Goal: Understand process/instructions

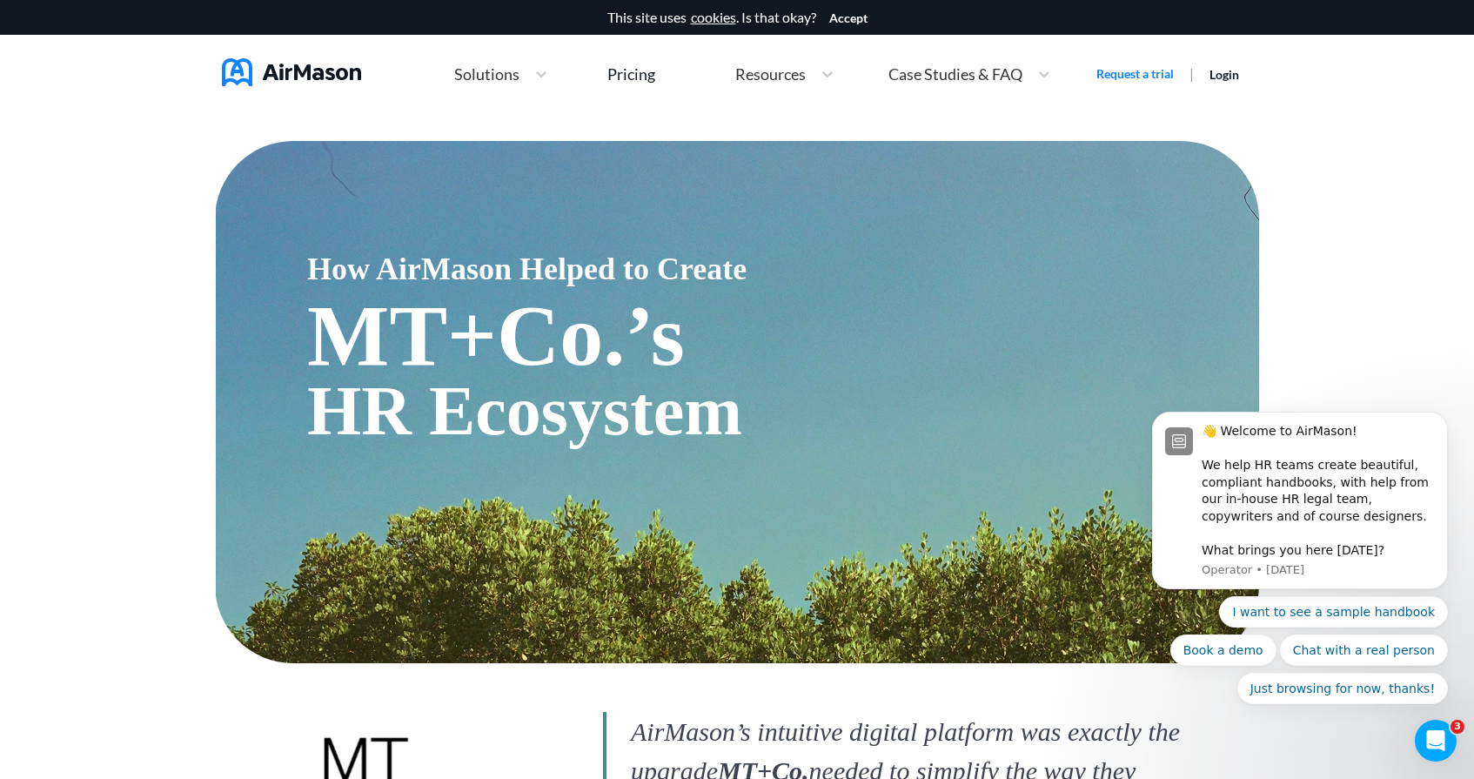
click at [517, 77] on span "Solutions" at bounding box center [486, 74] width 65 height 16
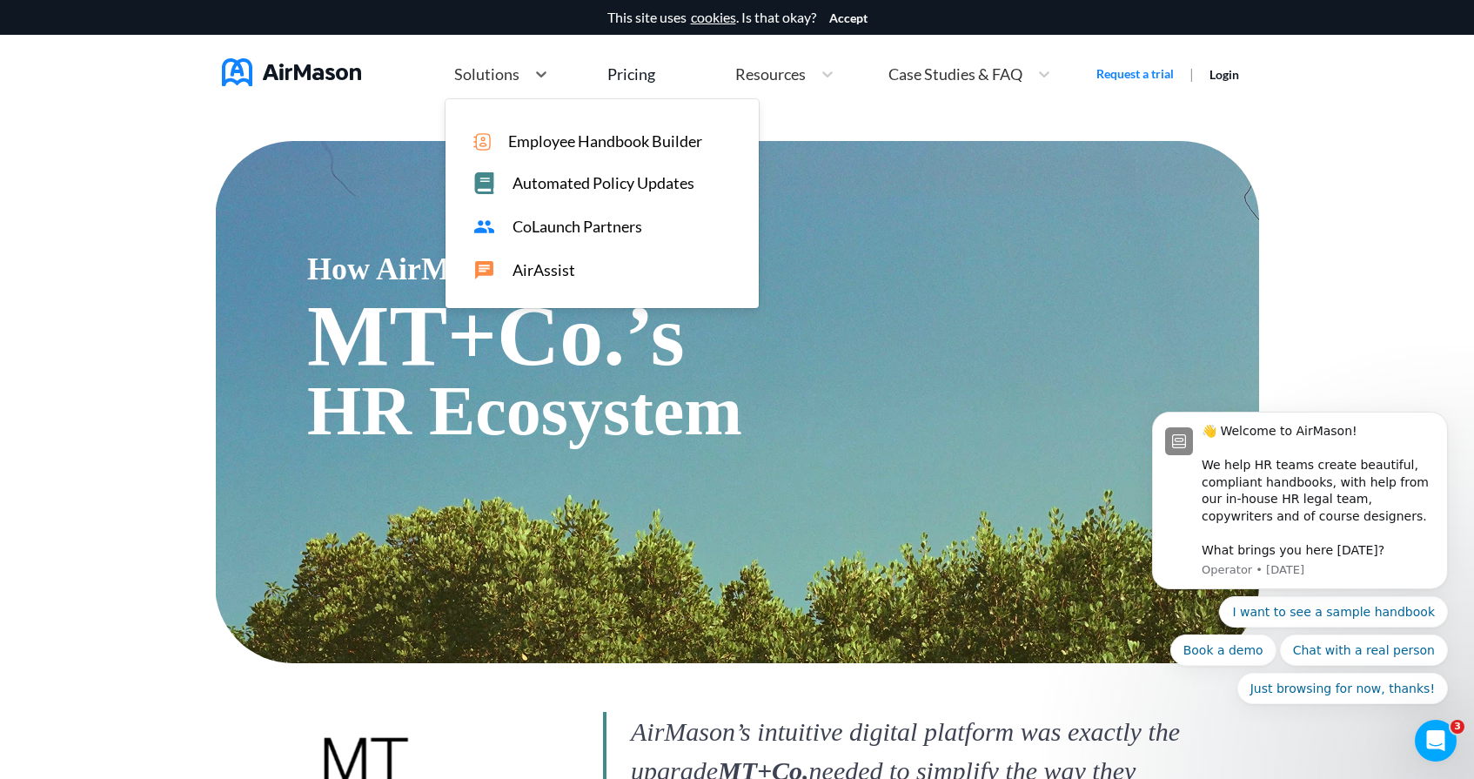
click at [589, 137] on span "Employee Handbook Builder" at bounding box center [605, 141] width 194 height 18
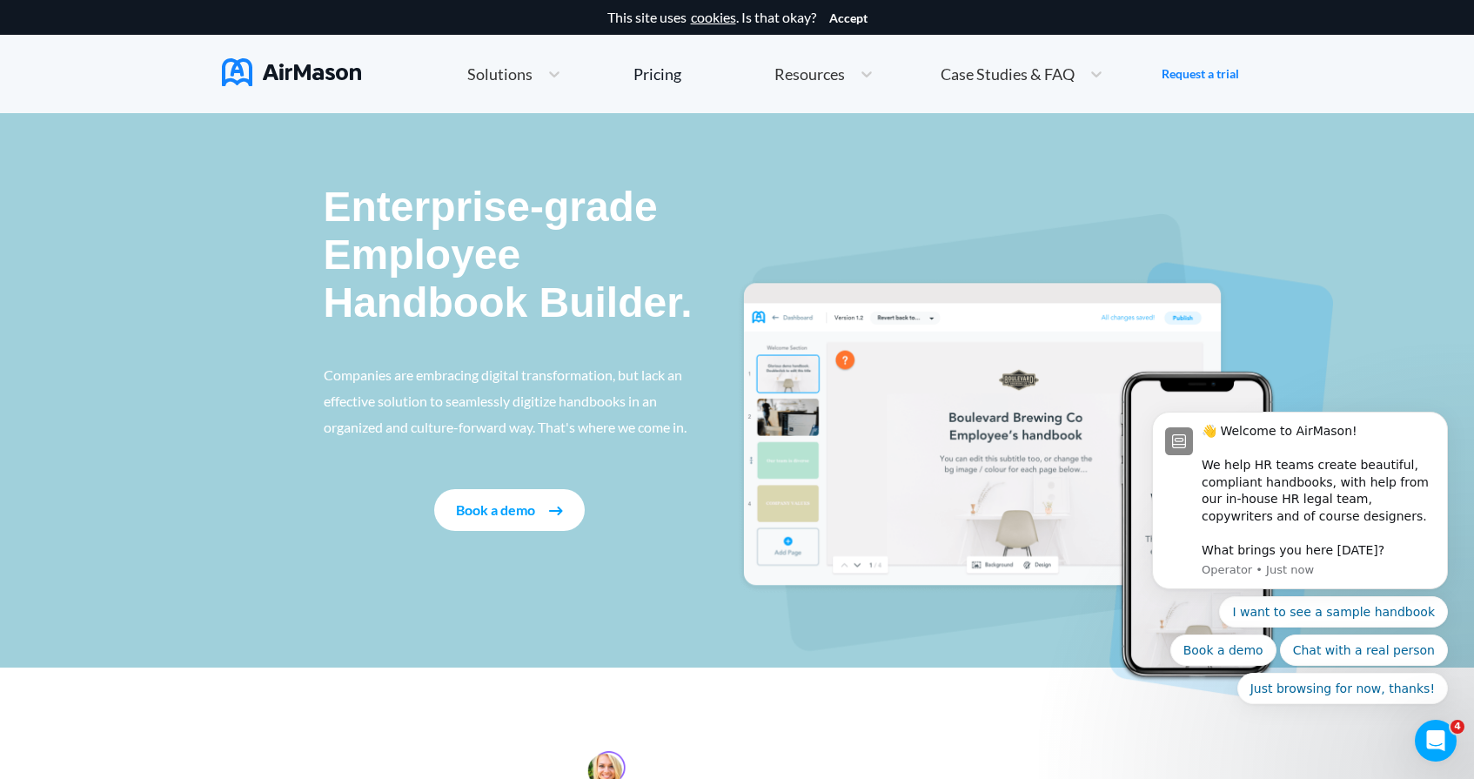
click at [337, 85] on img at bounding box center [291, 72] width 139 height 28
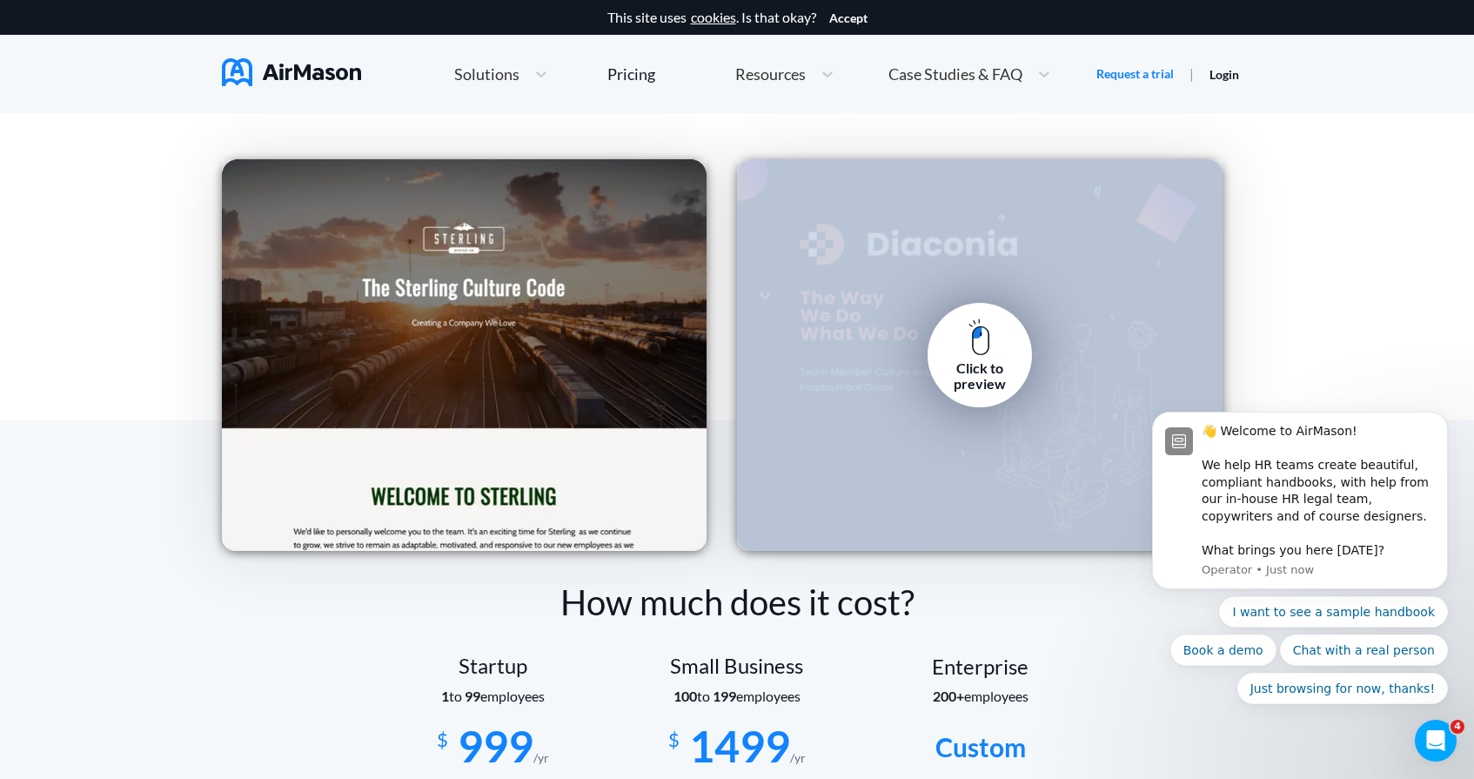
scroll to position [2492, 0]
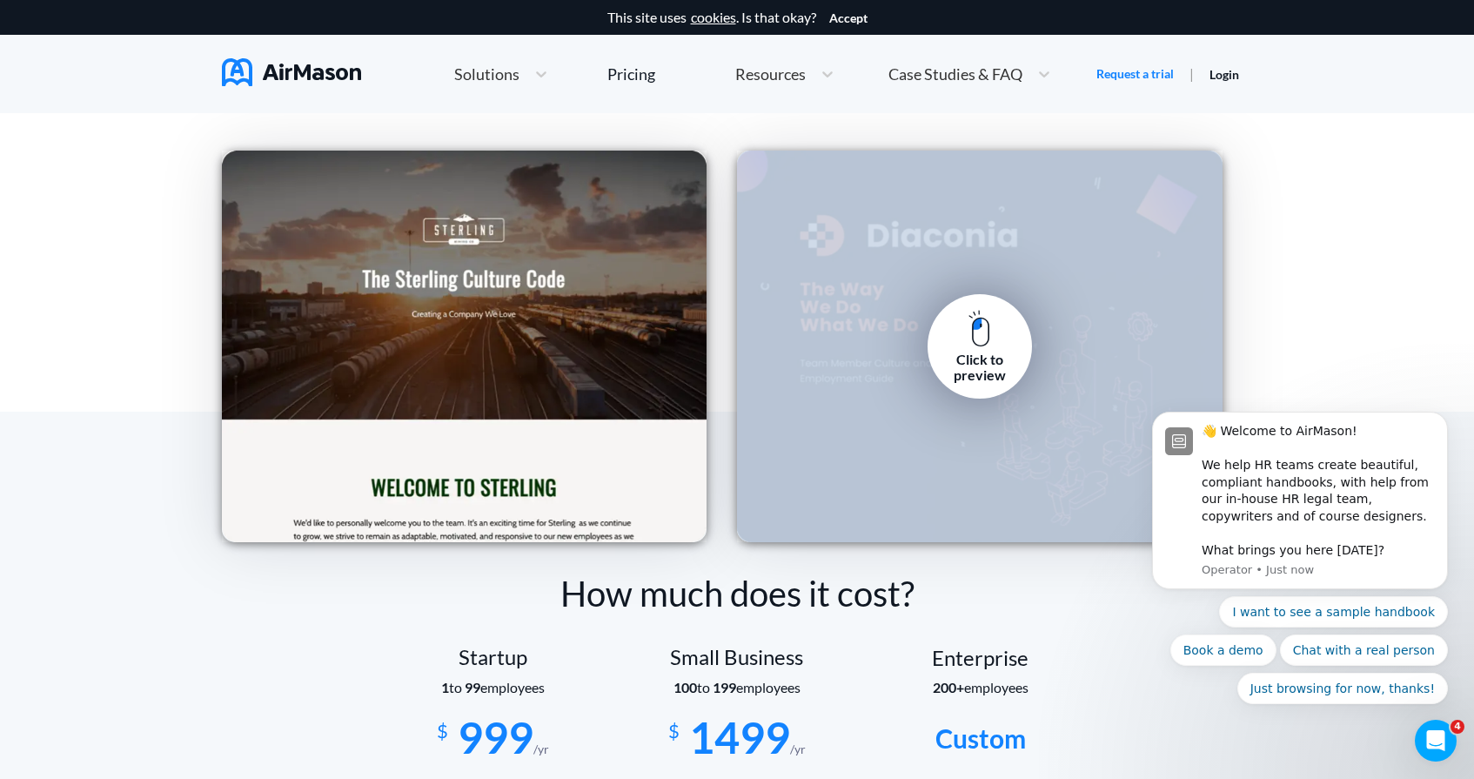
click at [972, 362] on div "Click to preview" at bounding box center [979, 367] width 78 height 32
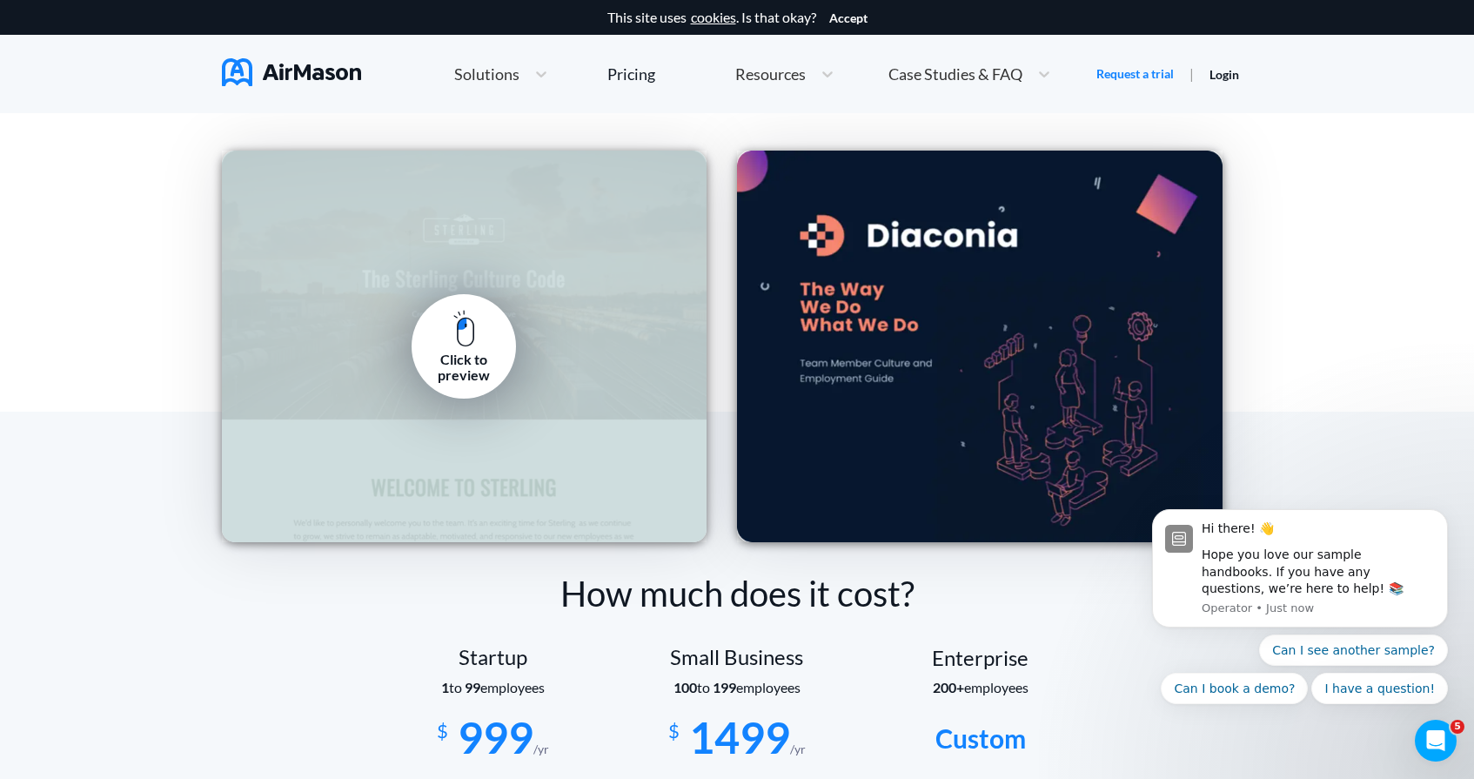
click at [465, 368] on div "Click to preview" at bounding box center [464, 367] width 78 height 32
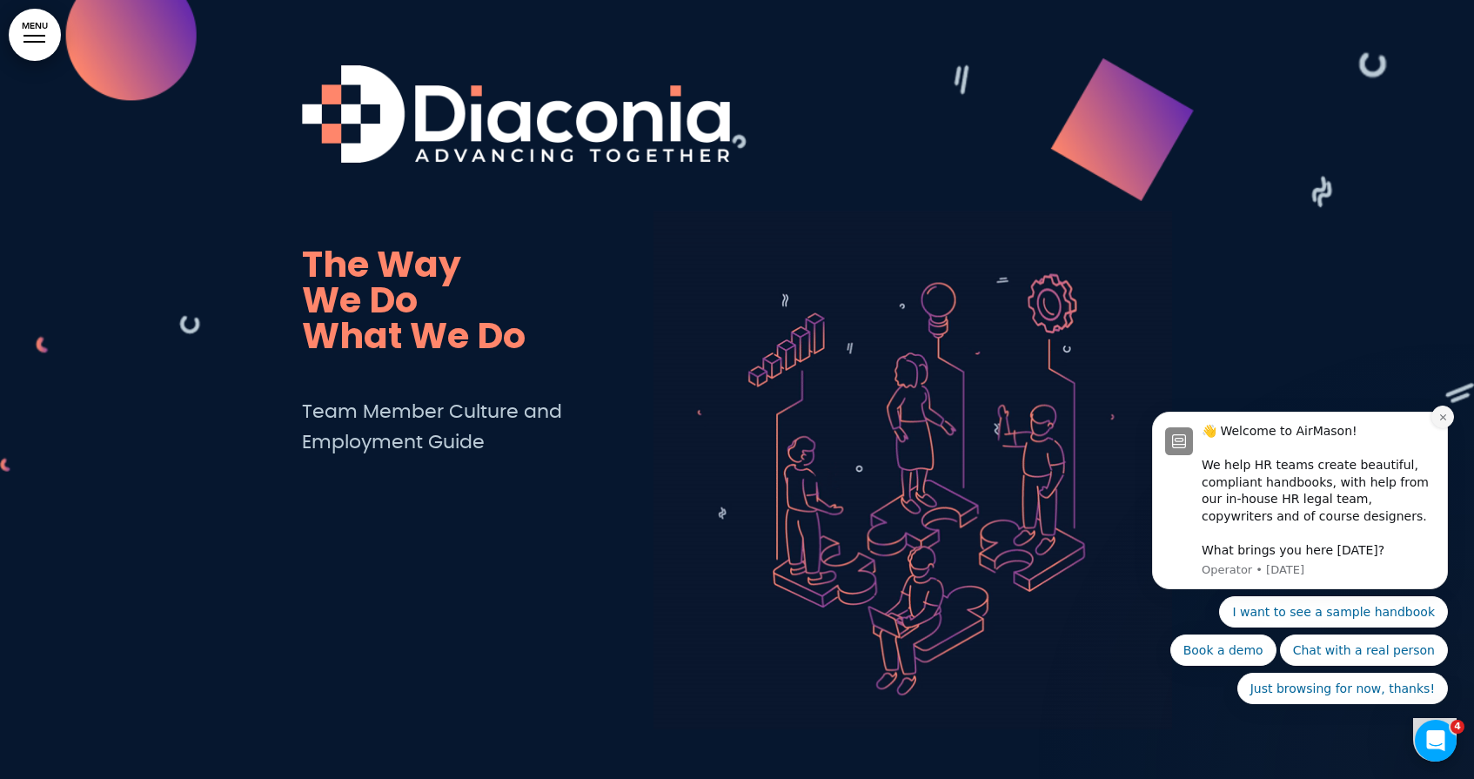
drag, startPoint x: 1438, startPoint y: 418, endPoint x: 1434, endPoint y: 310, distance: 108.0
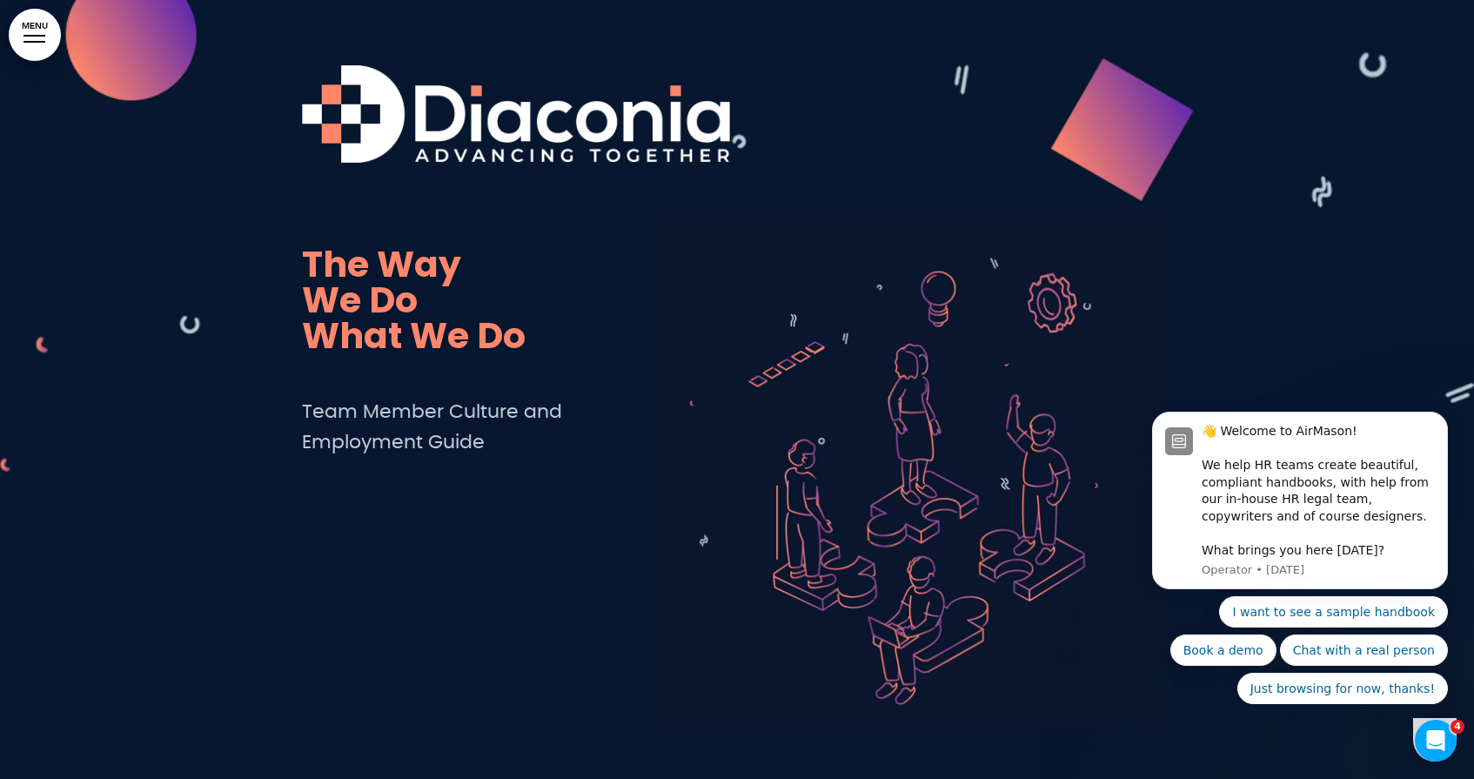
click at [1436, 418] on button "Dismiss notification" at bounding box center [1443, 417] width 18 height 18
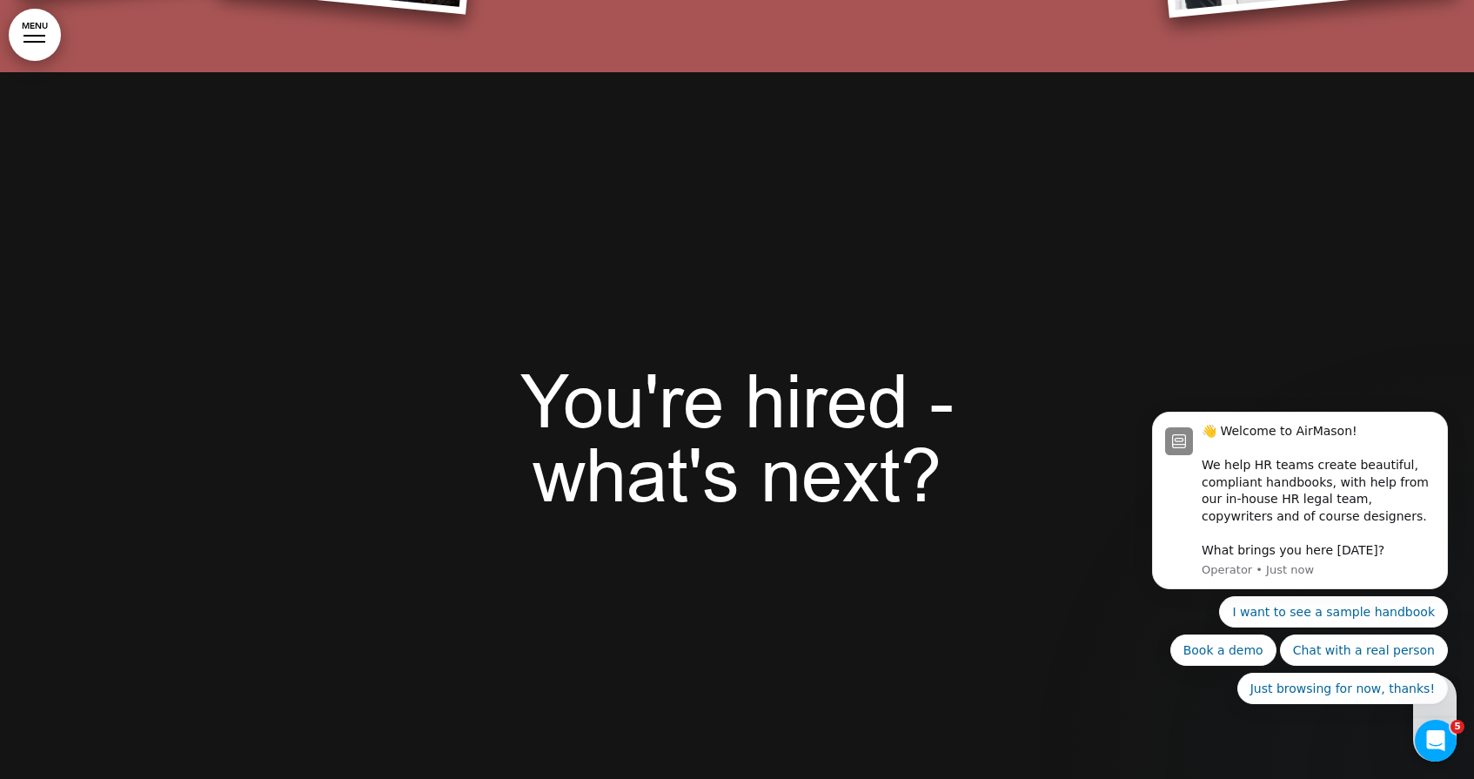
scroll to position [7885, 0]
